Goal: Transaction & Acquisition: Purchase product/service

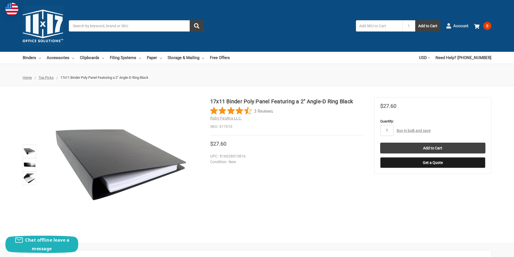
click at [449, 25] on use at bounding box center [448, 25] width 5 height 5
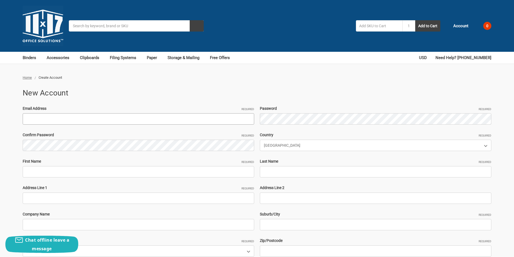
drag, startPoint x: 0, startPoint y: 0, endPoint x: 29, endPoint y: 121, distance: 124.1
click at [29, 121] on input "Email Address Required" at bounding box center [139, 118] width 232 height 11
click at [62, 121] on input "Email Address Required" at bounding box center [139, 118] width 232 height 11
paste input "RobertVinnall59@hotmail.com"
type input "RobertVinnall59@hotmail.com"
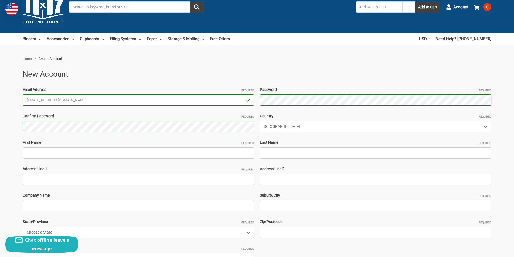
scroll to position [27, 0]
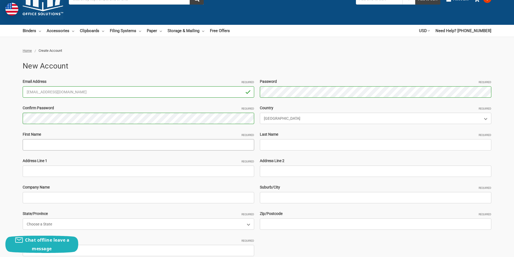
click at [40, 147] on input "First Name Required" at bounding box center [139, 144] width 232 height 11
paste input "RobertVinnal"
drag, startPoint x: 57, startPoint y: 145, endPoint x: 38, endPoint y: 144, distance: 19.2
click at [38, 144] on input "RobertVinnal" at bounding box center [139, 144] width 232 height 11
type input "Robert"
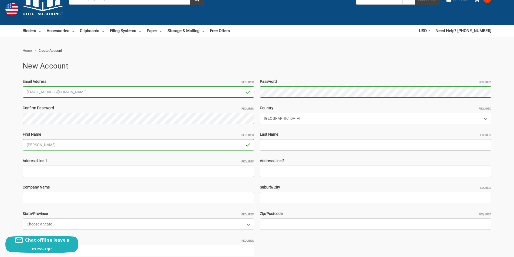
click at [268, 141] on input "Last Name Required" at bounding box center [376, 144] width 232 height 11
paste input "Vinnal"
type input "Vinnal"
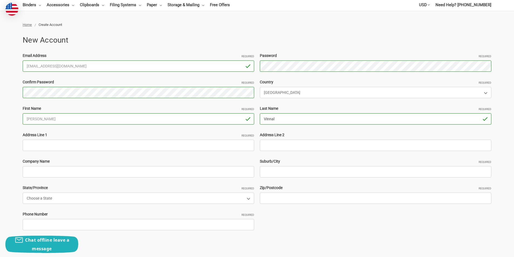
scroll to position [81, 0]
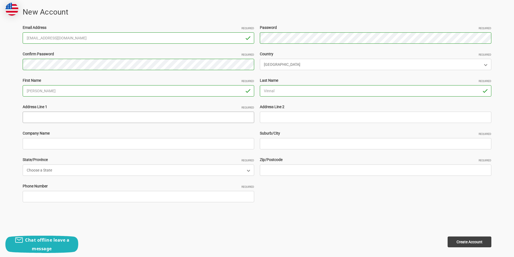
click at [37, 115] on input "Address Line 1 Required" at bounding box center [139, 117] width 232 height 11
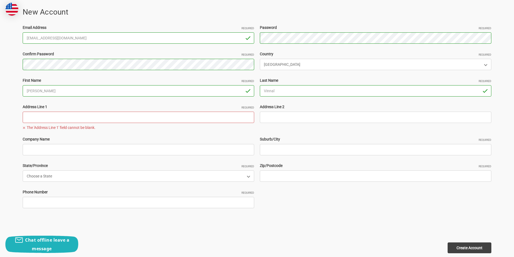
click at [46, 118] on input "Address Line 1 Required" at bounding box center [139, 117] width 232 height 11
click at [49, 118] on input "Address Line 1 Required" at bounding box center [139, 117] width 232 height 11
paste input "3027 Magnolia blossom lane Richmond TX 77469"
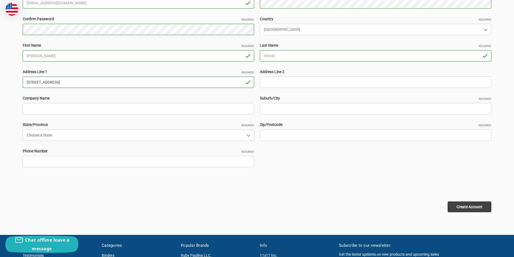
scroll to position [162, 0]
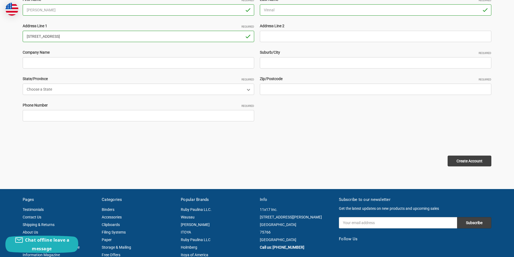
drag, startPoint x: 120, startPoint y: 38, endPoint x: 101, endPoint y: 35, distance: 19.9
click at [101, 35] on input "3027 Magnolia blossom lane Richmond TX 77469" at bounding box center [139, 36] width 232 height 11
type input "3027 Magnolia blossom lane Richmond TX"
click at [268, 85] on input "Zip/Postcode Required" at bounding box center [376, 89] width 232 height 11
paste input "77469"
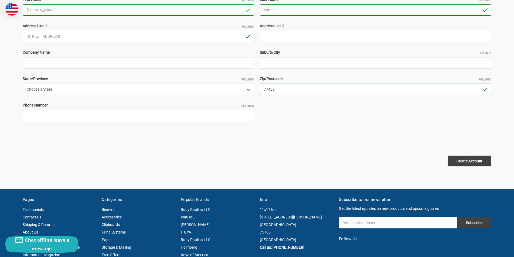
type input "77469"
drag, startPoint x: 93, startPoint y: 35, endPoint x: 76, endPoint y: 34, distance: 17.3
click at [76, 34] on input "3027 Magnolia blossom lane Richmond TX" at bounding box center [139, 36] width 232 height 11
type input "3027 Magnolia blossom lane TX"
click at [280, 64] on input "Suburb/City Required" at bounding box center [376, 62] width 232 height 11
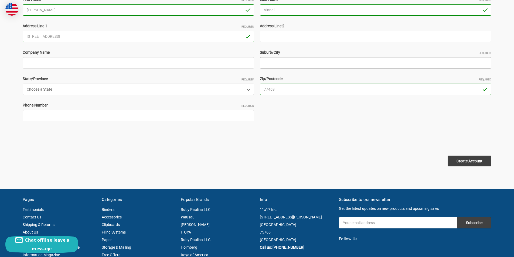
paste input "Richmond"
type input "Richmond"
click at [65, 90] on select "Choose a State Alabama Alaska American Samoa Arizona Arkansas Armed Forces Afri…" at bounding box center [139, 89] width 232 height 11
select select "Texas"
click at [23, 84] on select "Choose a State Alabama Alaska American Samoa Arizona Arkansas Armed Forces Afri…" at bounding box center [139, 89] width 232 height 11
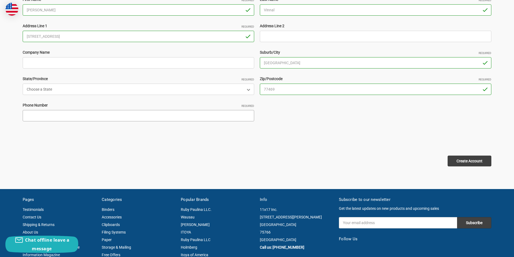
click at [50, 117] on input "Phone Number Required" at bounding box center [139, 115] width 232 height 11
type input "2253698574"
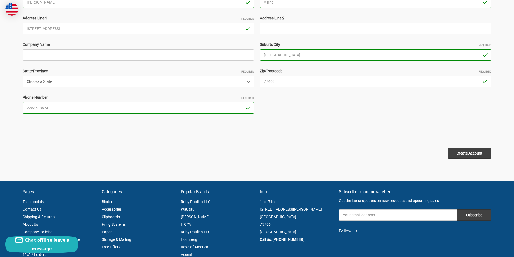
scroll to position [189, 0]
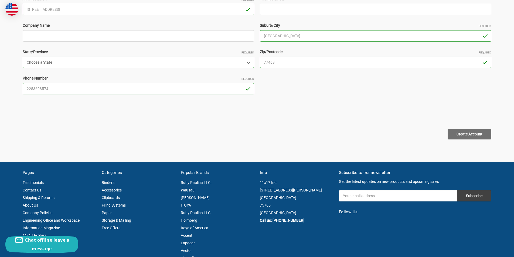
click at [476, 130] on input "Create Account" at bounding box center [470, 134] width 44 height 11
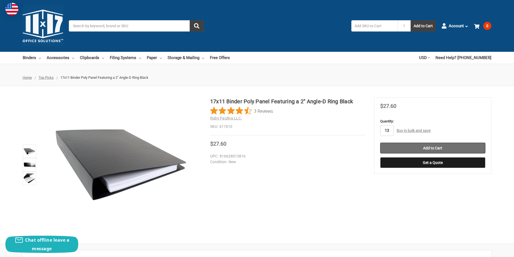
type input "13"
click at [453, 148] on input "Add to Cart" at bounding box center [432, 148] width 105 height 11
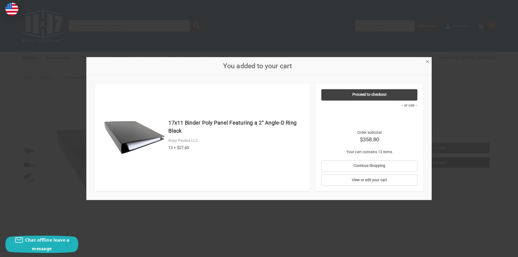
click at [430, 61] on link "×" at bounding box center [428, 61] width 6 height 6
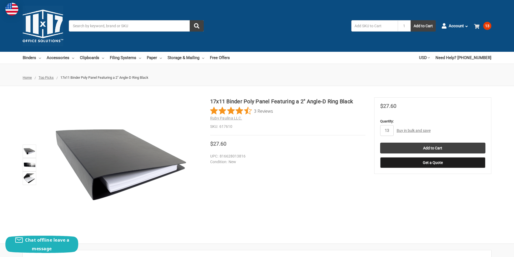
click at [480, 27] on span at bounding box center [477, 25] width 7 height 5
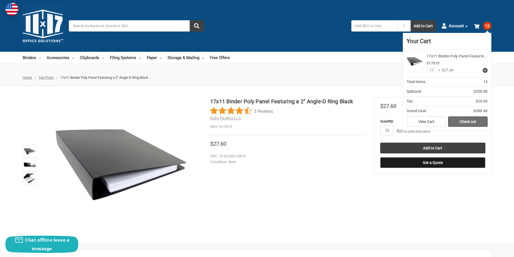
click at [469, 124] on link "Check out" at bounding box center [467, 122] width 39 height 10
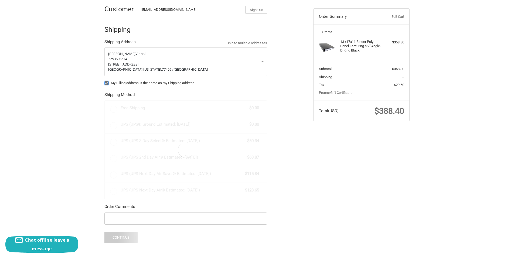
radio input "true"
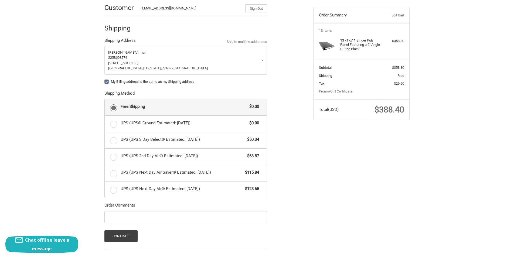
scroll to position [54, 0]
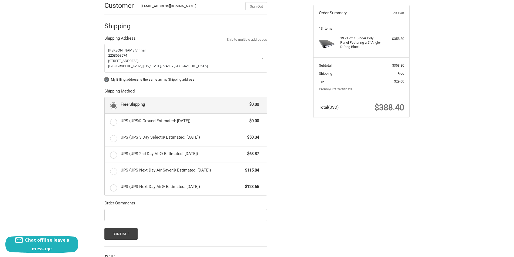
click at [108, 80] on label "My Billing address is the same as my Shipping address" at bounding box center [185, 79] width 163 height 4
click at [105, 77] on input "My Billing address is the same as my Shipping address" at bounding box center [104, 77] width 0 height 0
checkbox input "false"
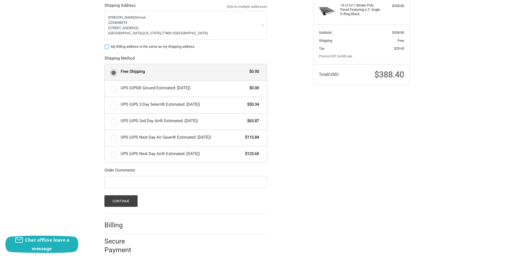
scroll to position [90, 0]
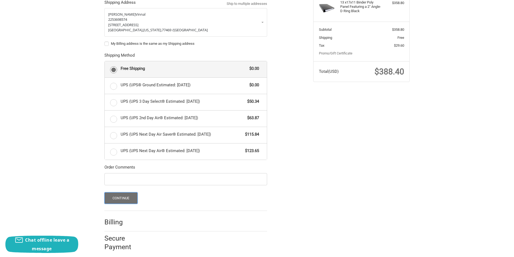
click at [124, 200] on button "Continue" at bounding box center [120, 198] width 33 height 12
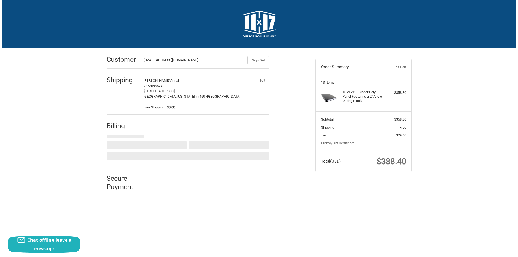
scroll to position [0, 0]
select select "US"
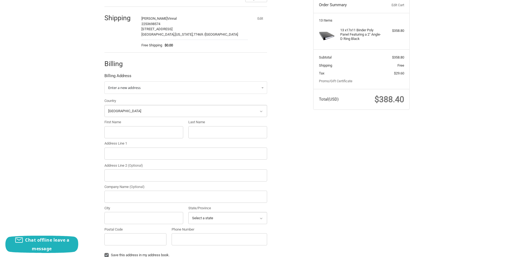
scroll to position [63, 0]
click at [134, 133] on input "First Name" at bounding box center [143, 131] width 79 height 12
paste input "STEPHANIE WILSON 5179 0337 9763 3182 729 628 9936 E OUTER DR, DETROIT, MI, 4822…"
click at [158, 131] on input "STEPHANIE WILSON 5179 0337 9763 3182 729 628 9936 E OUTER DR, DETROIT, MI, 4822…" at bounding box center [143, 131] width 79 height 12
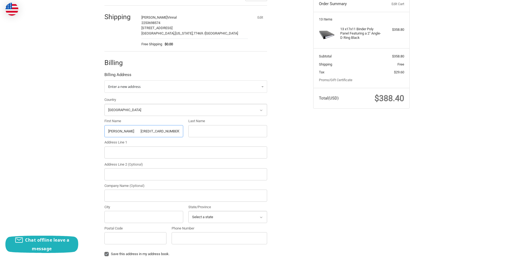
drag, startPoint x: 156, startPoint y: 131, endPoint x: 94, endPoint y: 132, distance: 61.3
click at [94, 132] on div "Customer RobertVinnall59@hotmail.com Sign Out Shipping Robert Vinnal 2253698574…" at bounding box center [257, 147] width 514 height 324
drag, startPoint x: 144, startPoint y: 131, endPoint x: 340, endPoint y: 144, distance: 196.4
click at [340, 144] on div "Customer RobertVinnall59@hotmail.com Sign Out Shipping Robert Vinnal 2253698574…" at bounding box center [257, 147] width 324 height 324
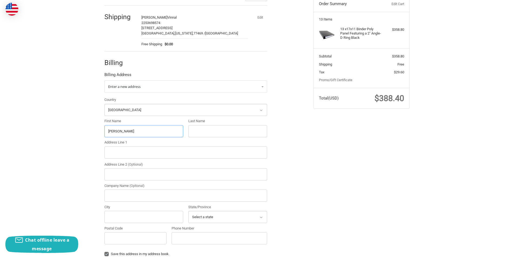
scroll to position [0, 0]
drag, startPoint x: 148, startPoint y: 130, endPoint x: 129, endPoint y: 131, distance: 19.7
click at [129, 131] on input "STEPHANIE WILSON" at bounding box center [143, 131] width 79 height 12
type input "STEPHANIE"
click at [201, 129] on input "Last Name" at bounding box center [227, 131] width 79 height 12
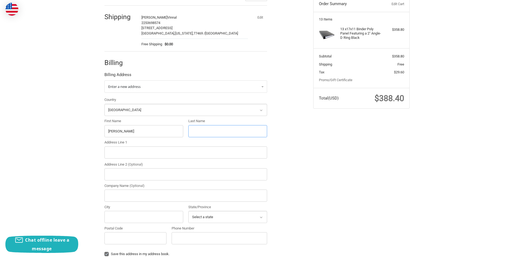
paste input "WILSON"
type input "WILSON"
click at [128, 158] on input "Address Line 1" at bounding box center [185, 153] width 163 height 12
paste input "9936 E OUTER DR, DETROIT, MI, 48224"
drag, startPoint x: 171, startPoint y: 153, endPoint x: 159, endPoint y: 152, distance: 11.9
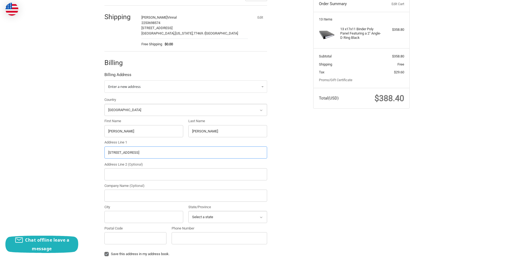
click at [159, 152] on input "9936 E OUTER DR, DETROIT, MI, 48224" at bounding box center [185, 153] width 163 height 12
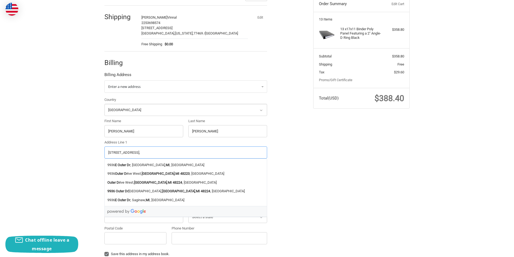
type input "9936 E OUTER DR, DETROIT, MI,"
click at [135, 240] on input "Postal Code" at bounding box center [135, 238] width 62 height 12
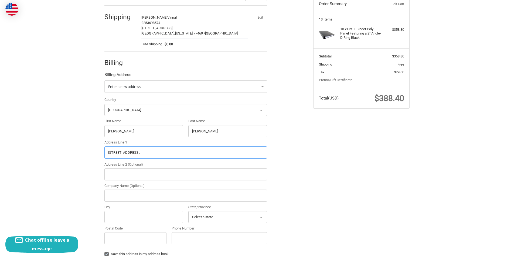
click at [172, 151] on input "9936 E OUTER DR, DETROIT, MI," at bounding box center [185, 153] width 163 height 12
click at [121, 238] on input "Postal Code" at bounding box center [135, 238] width 62 height 12
paste input "48224"
type input "48224"
drag, startPoint x: 151, startPoint y: 152, endPoint x: 138, endPoint y: 152, distance: 13.0
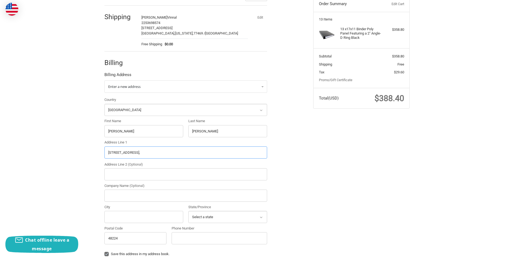
click at [138, 152] on input "9936 E OUTER DR, DETROIT, MI," at bounding box center [185, 153] width 163 height 12
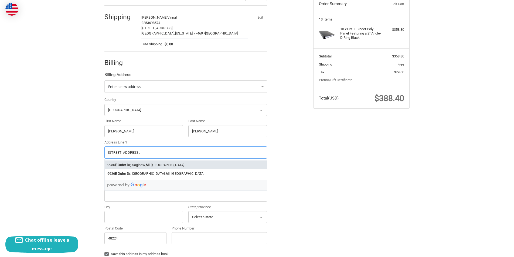
click at [140, 167] on li "9936 E Outer Dr , Saginaw, MI , USA" at bounding box center [186, 165] width 162 height 9
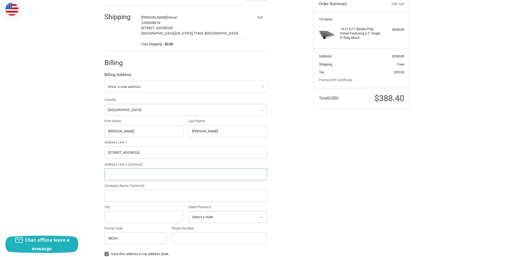
type input "9936 E Outer Dr"
type input "Saginaw"
select select "MI"
type input "48601"
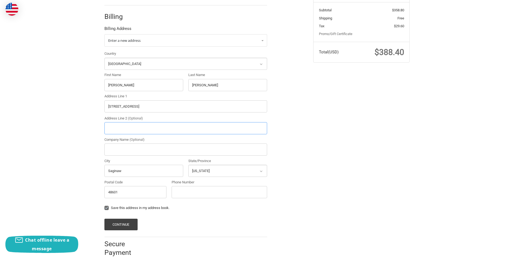
scroll to position [120, 0]
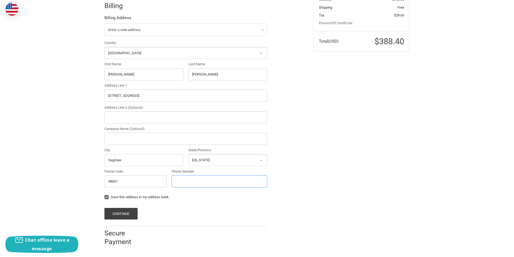
click at [197, 184] on input "Phone Number" at bounding box center [220, 181] width 96 height 12
click at [186, 184] on input "Phone Number" at bounding box center [220, 181] width 96 height 12
type input "2253698574"
click at [110, 214] on button "Continue" at bounding box center [120, 214] width 33 height 12
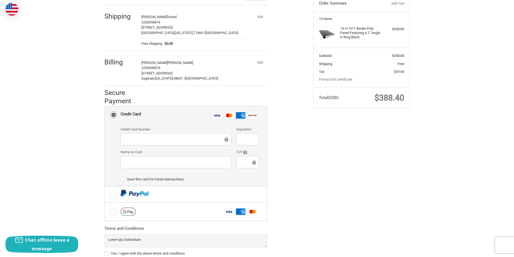
scroll to position [95, 0]
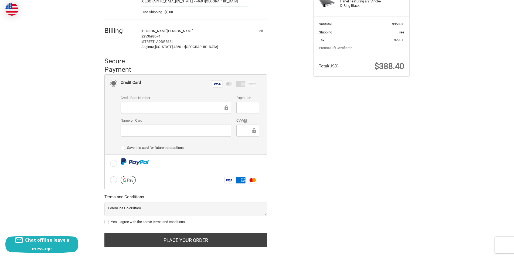
click at [246, 111] on div at bounding box center [247, 108] width 22 height 12
click at [246, 135] on div at bounding box center [247, 131] width 22 height 12
click at [108, 221] on label "Yes, I agree with the above terms and conditions" at bounding box center [185, 222] width 163 height 4
click at [105, 220] on input "Yes, I agree with the above terms and conditions" at bounding box center [104, 219] width 0 height 0
checkbox input "true"
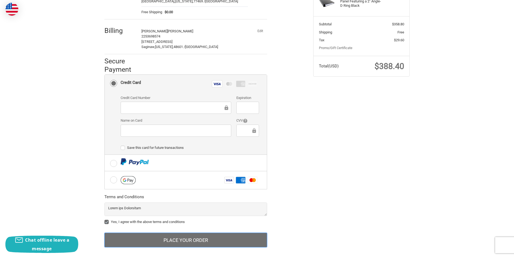
click at [208, 247] on button "Place Your Order" at bounding box center [185, 240] width 163 height 15
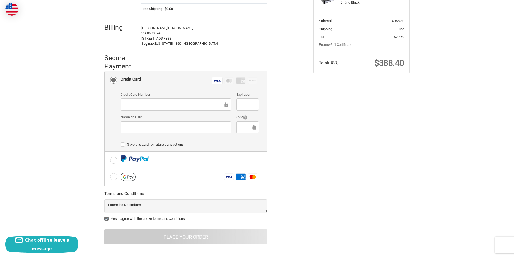
scroll to position [103, 0]
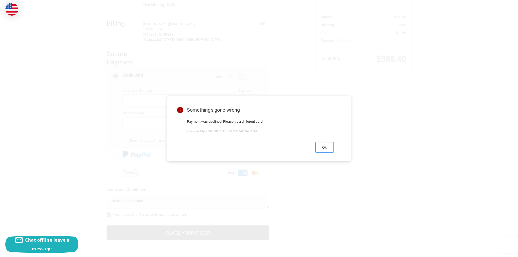
click at [326, 152] on button "Ok" at bounding box center [325, 147] width 18 height 11
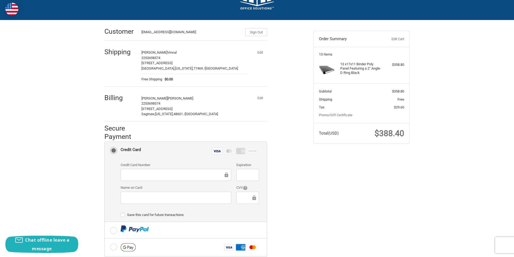
scroll to position [22, 0]
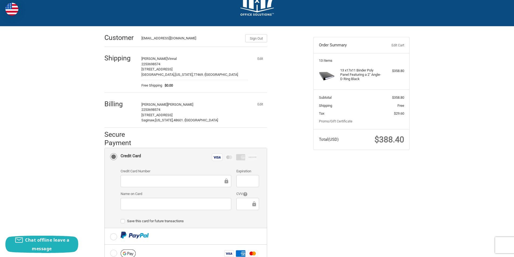
click at [260, 104] on button "Edit" at bounding box center [260, 105] width 14 height 8
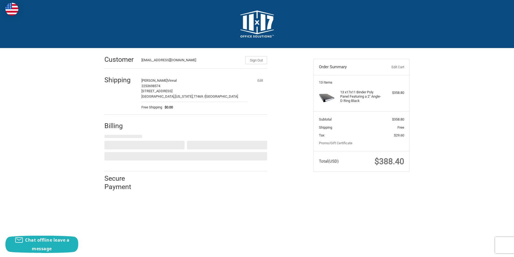
scroll to position [0, 0]
select select "US"
select select "MI"
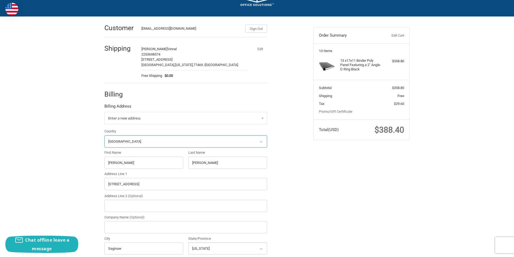
scroll to position [81, 0]
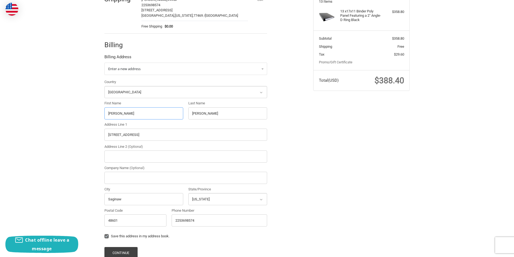
drag, startPoint x: 134, startPoint y: 116, endPoint x: 95, endPoint y: 115, distance: 38.6
click at [95, 115] on div "Customer RobertVinnall59@hotmail.com Sign Out Shipping Robert Vinnal 2253698574…" at bounding box center [257, 129] width 324 height 324
paste input ""Michael Neria ""
drag, startPoint x: 135, startPoint y: 113, endPoint x: 123, endPoint y: 113, distance: 11.9
click at [123, 113] on input ""Michael Neria "" at bounding box center [143, 113] width 79 height 12
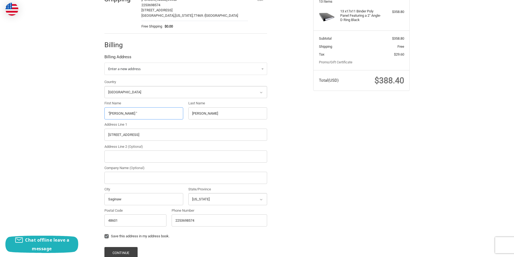
type input ""Michael ""
drag, startPoint x: 210, startPoint y: 112, endPoint x: 184, endPoint y: 113, distance: 26.2
click at [184, 113] on div "Country Select a country Afghanistan Åland Islands Albania Algeria American Sam…" at bounding box center [186, 154] width 168 height 150
paste input "Neria"
type input "Neria"
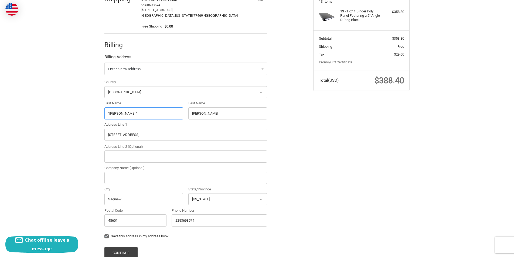
drag, startPoint x: 135, startPoint y: 112, endPoint x: 126, endPoint y: 111, distance: 9.0
click at [126, 111] on input ""Michael "" at bounding box center [143, 113] width 79 height 12
click at [108, 114] on input ""Michael" at bounding box center [143, 113] width 79 height 12
click at [109, 113] on input ""Michael" at bounding box center [143, 113] width 79 height 12
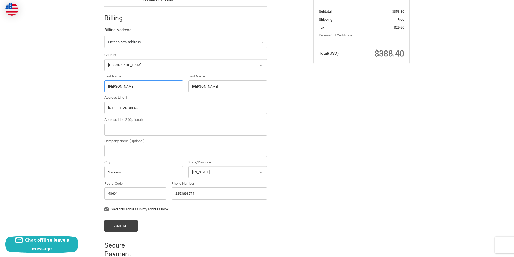
type input "Michael"
click at [141, 108] on input "9936 E Outer Dr" at bounding box center [185, 108] width 163 height 12
drag, startPoint x: 148, startPoint y: 110, endPoint x: 93, endPoint y: 108, distance: 55.1
click at [93, 108] on div "Customer RobertVinnall59@hotmail.com Sign Out Shipping Robert Vinnal 2253698574…" at bounding box center [257, 102] width 514 height 324
paste input "3939 Teasley Ln LOT 310, Denton, TX 76210"
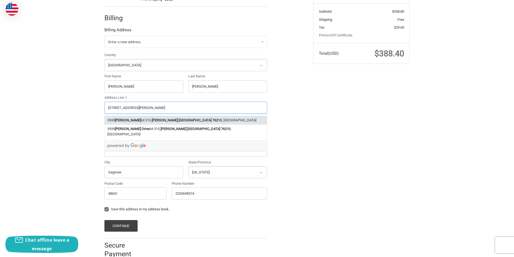
click at [212, 121] on strong "76210" at bounding box center [216, 120] width 9 height 5
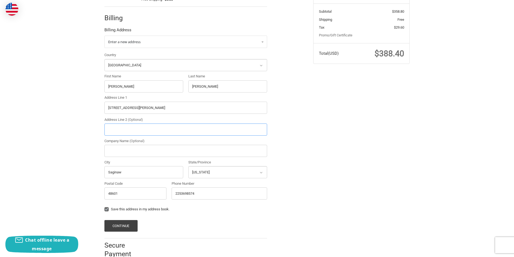
type input "3939 Teasley Ln lot 310"
type input "lot 310"
type input "Denton"
select select "TX"
type input "76210"
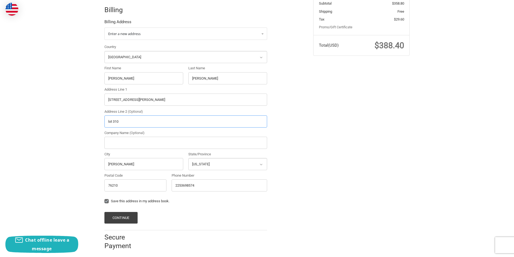
scroll to position [120, 0]
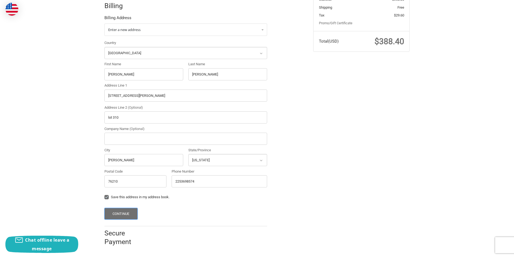
click at [125, 215] on button "Continue" at bounding box center [120, 214] width 33 height 12
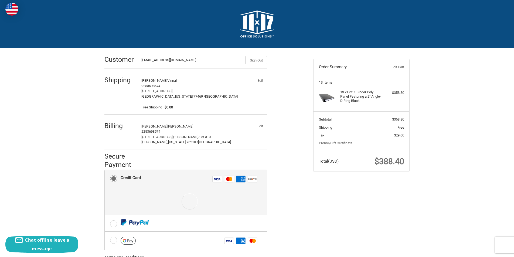
scroll to position [68, 0]
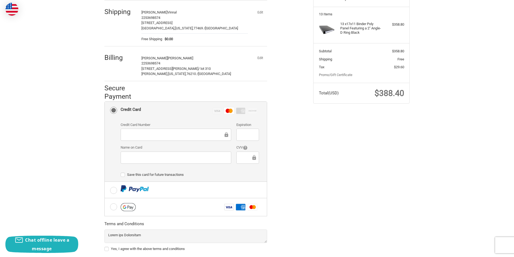
click at [242, 138] on iframe at bounding box center [247, 135] width 15 height 6
click at [239, 158] on div at bounding box center [247, 158] width 22 height 12
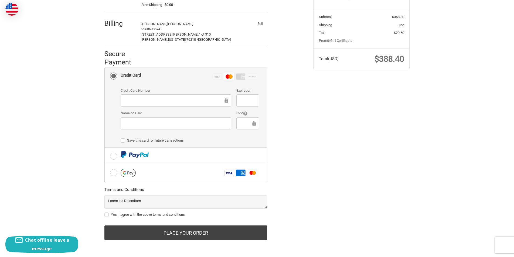
scroll to position [103, 0]
click at [107, 216] on label "Yes, I agree with the above terms and conditions" at bounding box center [185, 215] width 163 height 4
click at [105, 212] on input "Yes, I agree with the above terms and conditions" at bounding box center [104, 212] width 0 height 0
checkbox input "true"
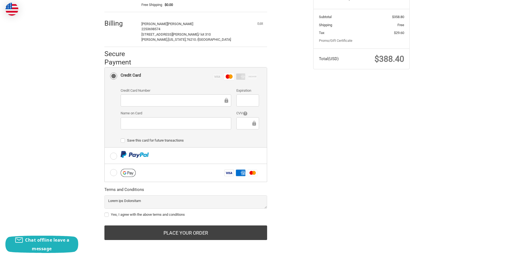
click at [154, 120] on iframe at bounding box center [175, 123] width 103 height 6
click at [244, 118] on div at bounding box center [247, 123] width 22 height 12
click at [105, 215] on label "Yes, I agree with the above terms and conditions" at bounding box center [185, 215] width 163 height 4
click at [105, 212] on input "Yes, I agree with the above terms and conditions" at bounding box center [104, 212] width 0 height 0
checkbox input "true"
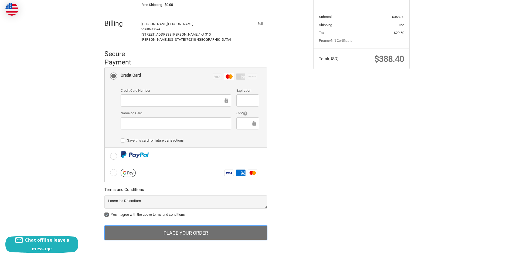
click at [146, 228] on button "Place Your Order" at bounding box center [185, 233] width 163 height 15
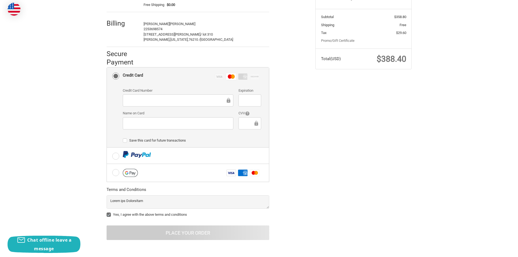
scroll to position [0, 0]
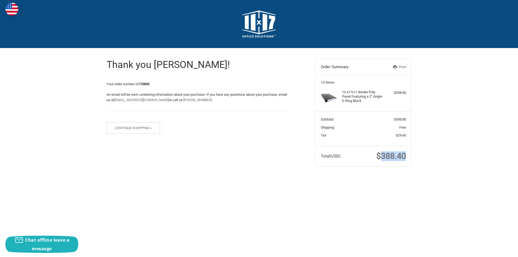
drag, startPoint x: 383, startPoint y: 156, endPoint x: 414, endPoint y: 151, distance: 31.1
click at [414, 151] on aside "Order Summary Print 13 Items 13 x 17x11 Binder Poly Panel Featuring a 2" Angle-…" at bounding box center [363, 110] width 104 height 124
copy span "388.40"
drag, startPoint x: 155, startPoint y: 83, endPoint x: 140, endPoint y: 84, distance: 14.6
click at [140, 84] on p "Your order number is 170885" at bounding box center [199, 84] width 184 height 5
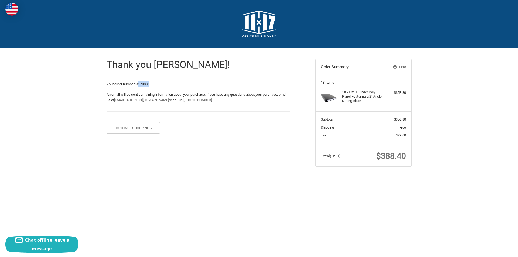
copy strong "170885"
